Goal: Transaction & Acquisition: Book appointment/travel/reservation

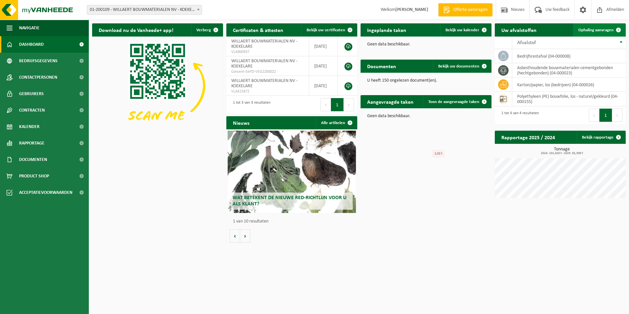
click at [590, 31] on span "Ophaling aanvragen" at bounding box center [596, 30] width 35 height 4
click at [595, 29] on span "Ophaling aanvragen" at bounding box center [596, 30] width 35 height 4
click at [538, 70] on td "asbesthoudende bouwmaterialen cementgebonden (hechtgebonden) (04-000023)" at bounding box center [569, 70] width 114 height 14
click at [619, 29] on span at bounding box center [618, 29] width 13 height 13
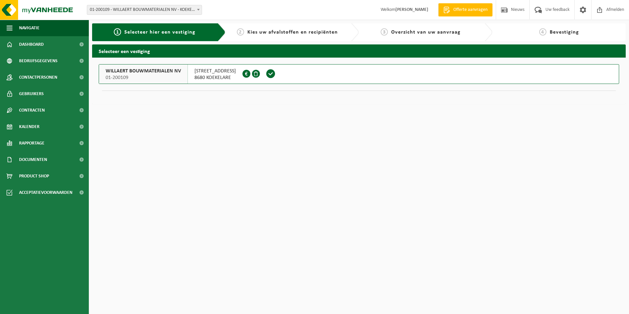
click at [153, 71] on span "WILLAERT BOUWMATERIALEN NV" at bounding box center [143, 71] width 75 height 7
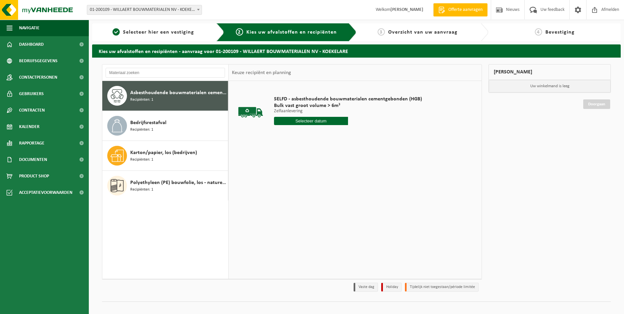
click at [305, 120] on input "text" at bounding box center [311, 121] width 74 height 8
click at [324, 189] on div "22" at bounding box center [327, 190] width 12 height 11
type input "Van 2025-08-22"
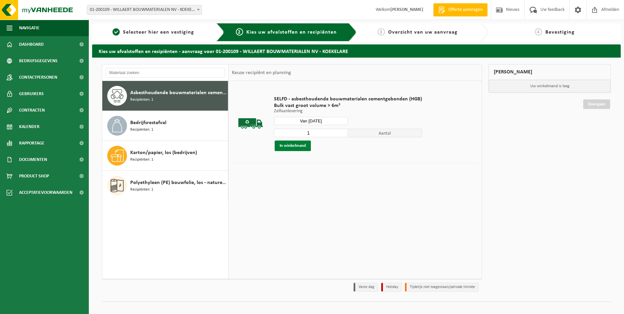
click at [295, 144] on button "In winkelmand" at bounding box center [293, 146] width 36 height 11
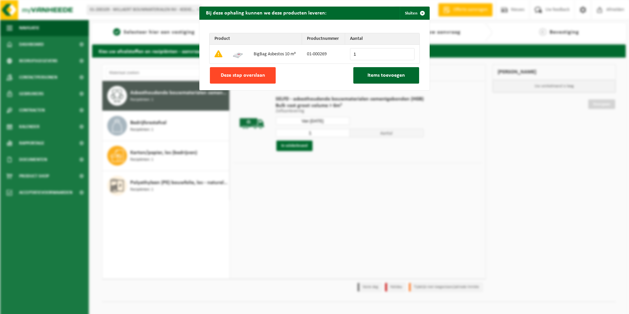
click at [241, 79] on button "Deze stap overslaan" at bounding box center [243, 75] width 66 height 16
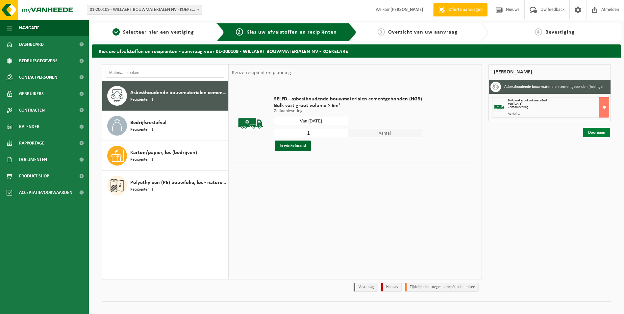
click at [596, 135] on link "Doorgaan" at bounding box center [597, 133] width 27 height 10
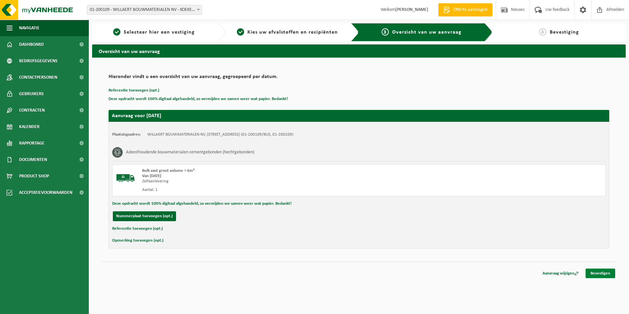
click at [597, 275] on link "Bevestigen" at bounding box center [601, 274] width 30 height 10
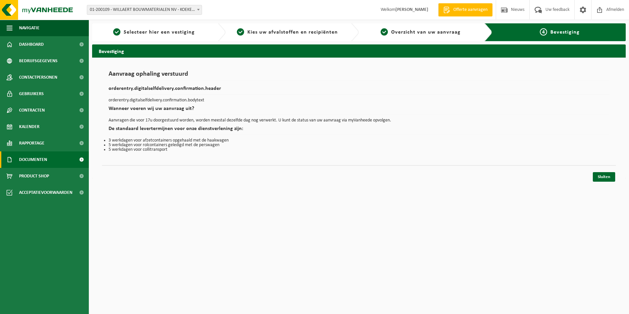
click at [33, 161] on span "Documenten" at bounding box center [33, 159] width 28 height 16
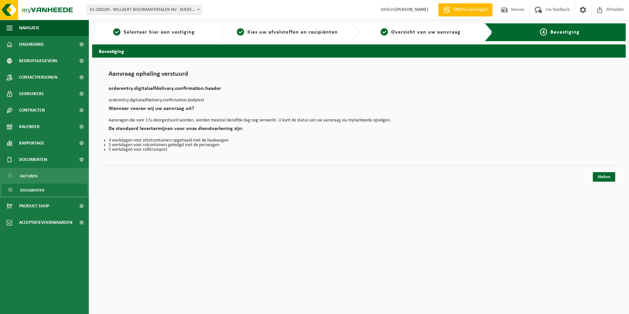
click at [30, 191] on span "Documenten" at bounding box center [32, 190] width 24 height 13
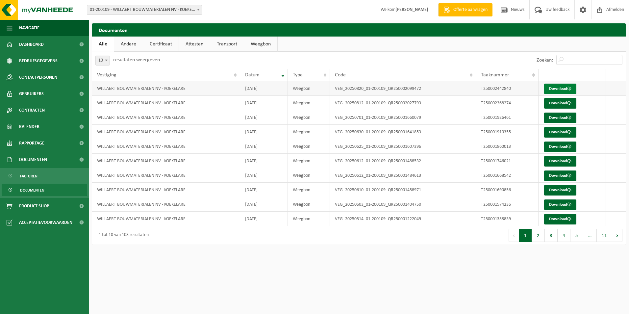
click at [558, 91] on link "Download" at bounding box center [560, 89] width 32 height 11
